Goal: Check status: Check status

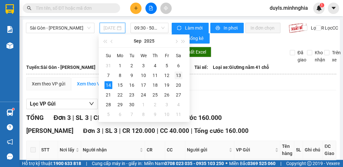
click at [177, 76] on div "13" at bounding box center [178, 75] width 8 height 8
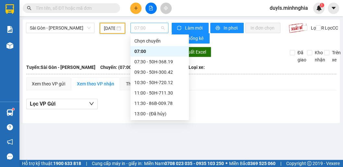
click at [150, 29] on span "07:00" at bounding box center [149, 28] width 30 height 10
click at [165, 61] on div "07:30 - 50H-368.19" at bounding box center [159, 61] width 51 height 7
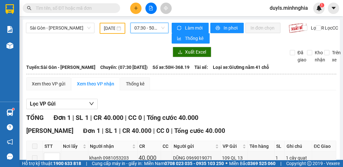
click at [139, 26] on span "07:30 - 50H-368.19" at bounding box center [149, 28] width 30 height 10
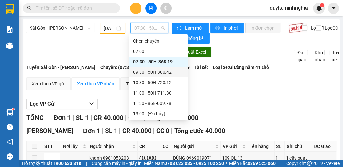
click at [154, 74] on div "09:30 - 50H-300.42" at bounding box center [158, 71] width 51 height 7
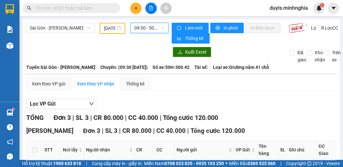
click at [151, 30] on span "09:30 - 50H-300.42" at bounding box center [149, 28] width 30 height 10
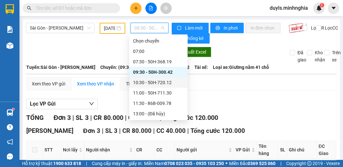
click at [156, 80] on div "10:30 - 50H-720.12" at bounding box center [158, 82] width 51 height 7
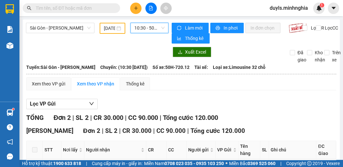
click at [148, 31] on span "10:30 - 50H-720.12" at bounding box center [149, 28] width 30 height 10
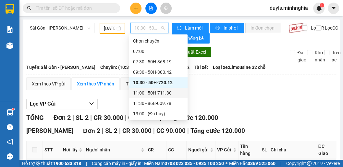
click at [160, 95] on div "11:00 - 50H-711.30" at bounding box center [158, 92] width 51 height 7
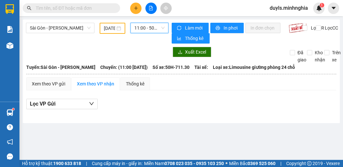
click at [146, 29] on span "11:00 - 50H-711.30" at bounding box center [149, 28] width 30 height 10
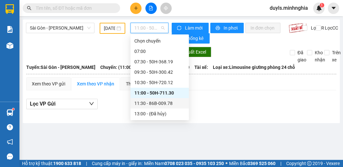
click at [147, 102] on div "11:30 - 86B-009.78" at bounding box center [159, 102] width 51 height 7
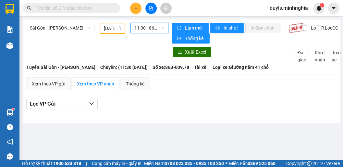
click at [148, 31] on span "11:30 - 86B-009.78" at bounding box center [149, 28] width 30 height 10
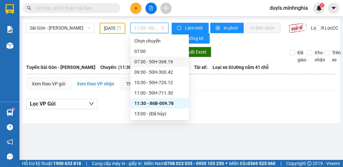
scroll to position [26, 0]
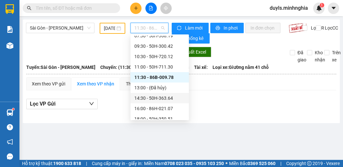
click at [154, 97] on div "14:30 - 50H-363.64" at bounding box center [159, 97] width 51 height 7
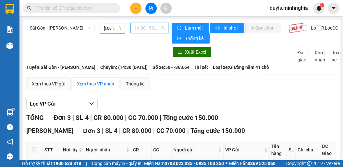
click at [139, 31] on span "14:30 - 50H-363.64" at bounding box center [149, 28] width 30 height 10
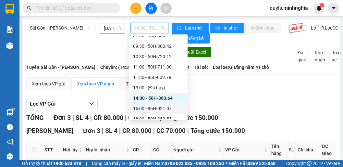
click at [152, 105] on div "16:00 - 86H-021.07" at bounding box center [158, 108] width 51 height 7
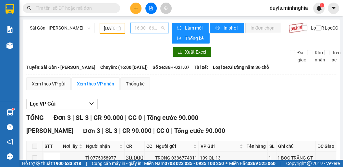
click at [146, 26] on span "16:00 - 86H-021.07" at bounding box center [149, 28] width 30 height 10
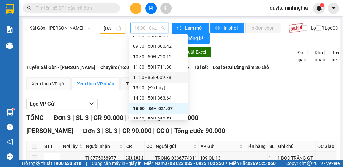
scroll to position [52, 0]
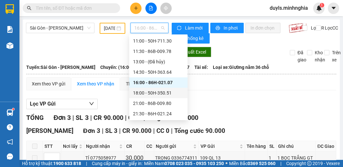
click at [162, 96] on div "18:00 - 50H-350.51" at bounding box center [158, 92] width 51 height 7
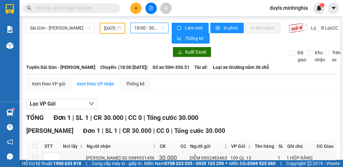
click at [145, 27] on span "18:00 - 50H-350.51" at bounding box center [149, 28] width 30 height 10
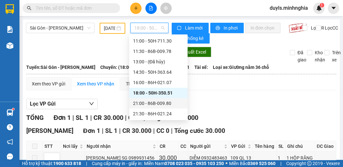
click at [156, 103] on div "21:00 - 86B-009.80" at bounding box center [158, 102] width 51 height 7
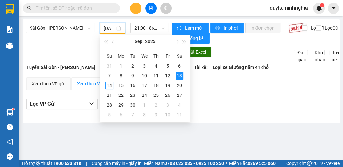
click at [106, 30] on input "[DATE]" at bounding box center [109, 28] width 11 height 7
click at [113, 85] on div "14" at bounding box center [109, 85] width 8 height 8
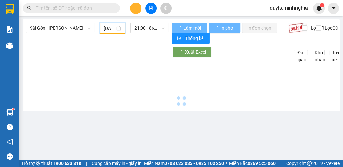
type input "[DATE]"
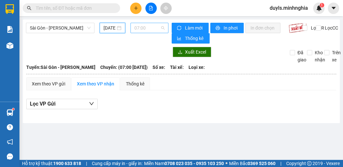
click at [154, 28] on span "07:00" at bounding box center [149, 28] width 30 height 10
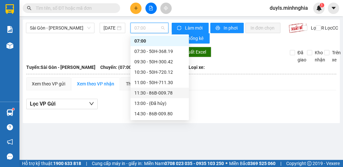
click at [164, 89] on div "11:30 - 86B-009.78" at bounding box center [159, 92] width 51 height 7
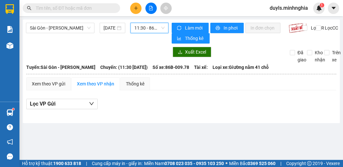
click at [148, 29] on span "11:30 - 86B-009.78" at bounding box center [149, 28] width 30 height 10
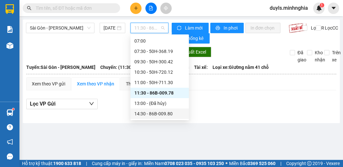
click at [166, 113] on div "14:30 - 86B-009.80" at bounding box center [159, 113] width 51 height 7
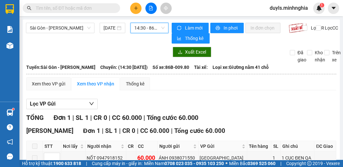
scroll to position [41, 0]
